Goal: Navigation & Orientation: Go to known website

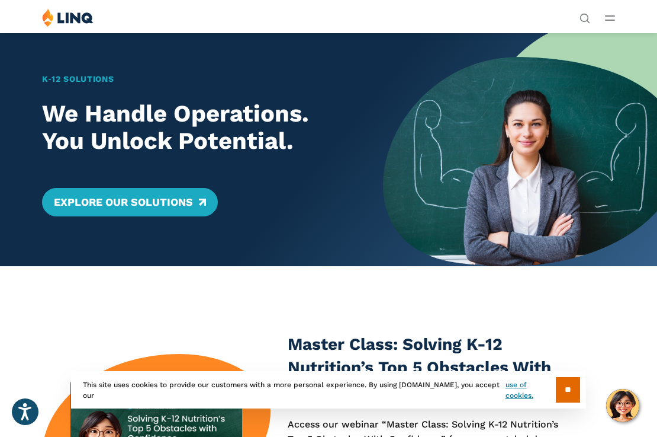
click at [612, 18] on icon "Open Main Menu" at bounding box center [610, 17] width 10 height 5
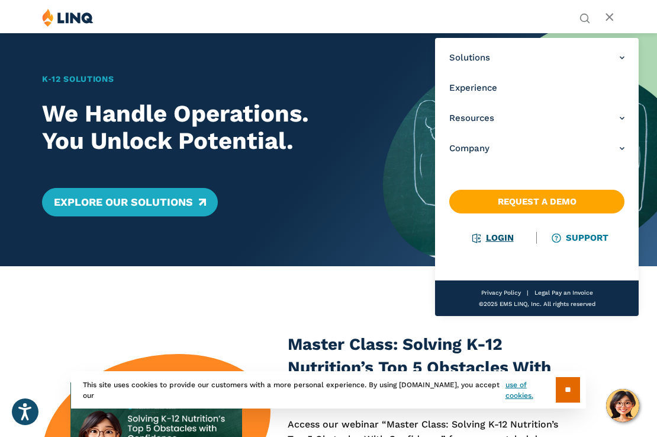
click at [501, 237] on link "Login" at bounding box center [493, 237] width 41 height 11
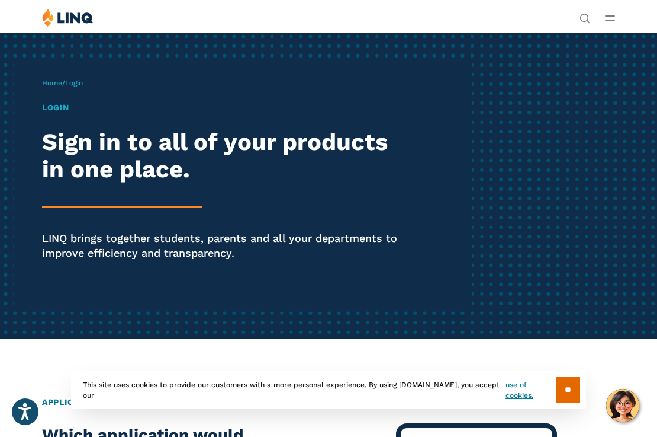
click at [55, 105] on h1 "Login" at bounding box center [222, 107] width 361 height 12
click at [79, 18] on img at bounding box center [68, 17] width 52 height 18
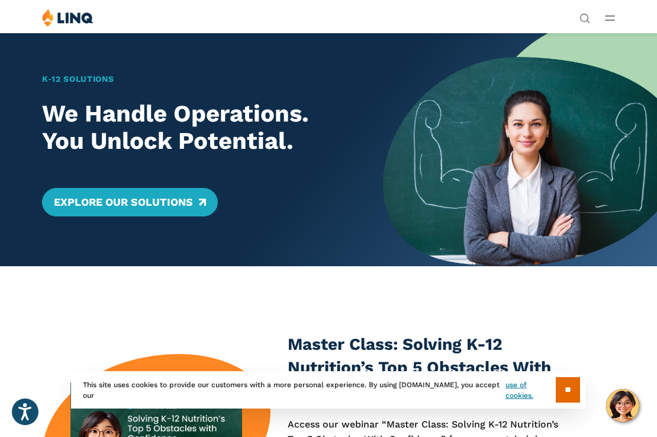
click at [79, 9] on img at bounding box center [68, 17] width 52 height 18
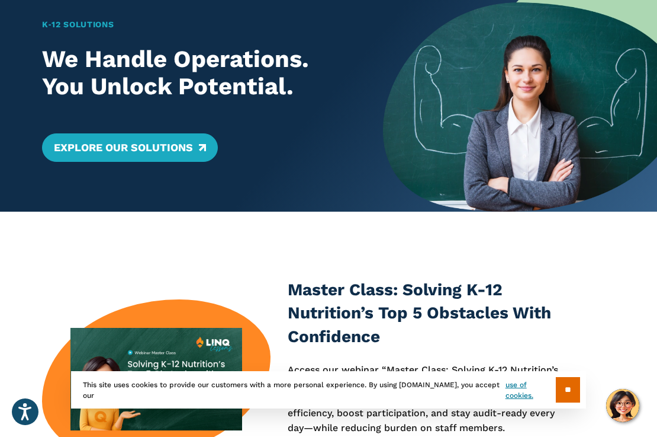
scroll to position [72, 0]
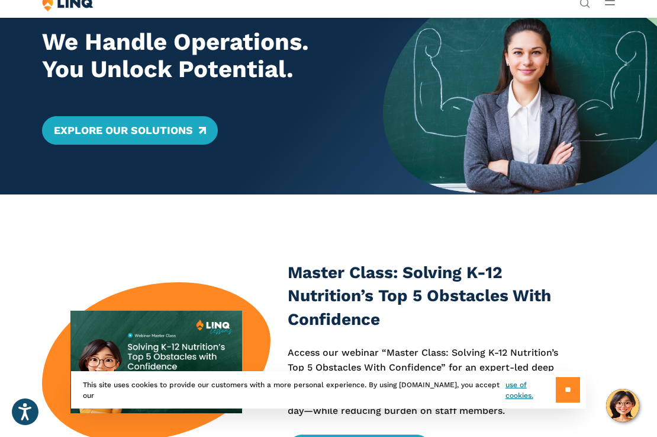
click at [572, 397] on input "**" at bounding box center [568, 389] width 24 height 25
